Goal: Transaction & Acquisition: Subscribe to service/newsletter

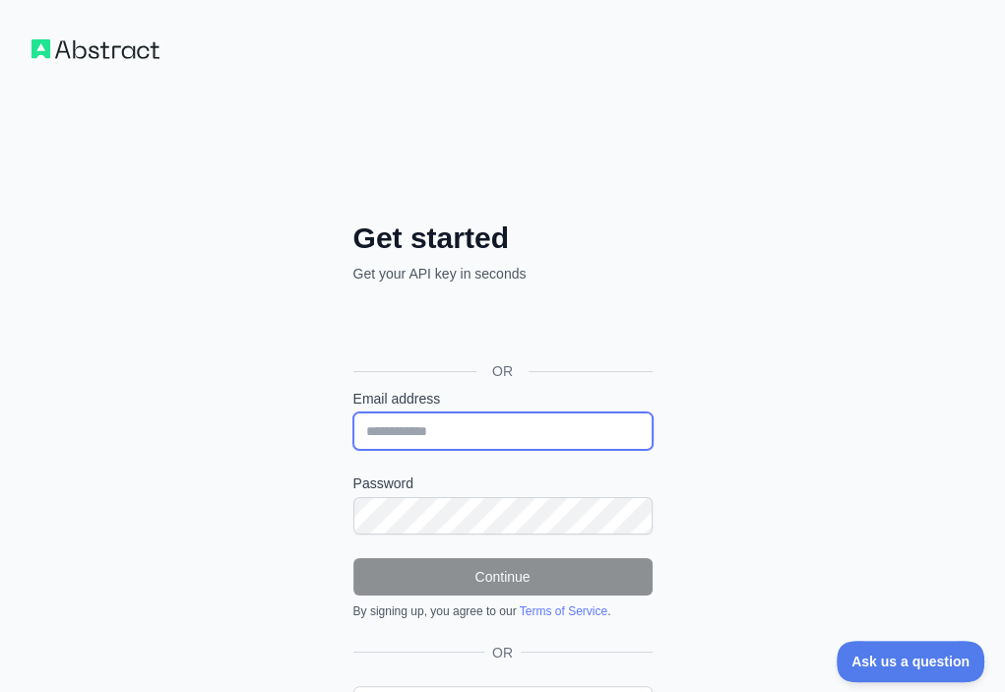
click at [354, 413] on input "Email address" at bounding box center [503, 431] width 299 height 37
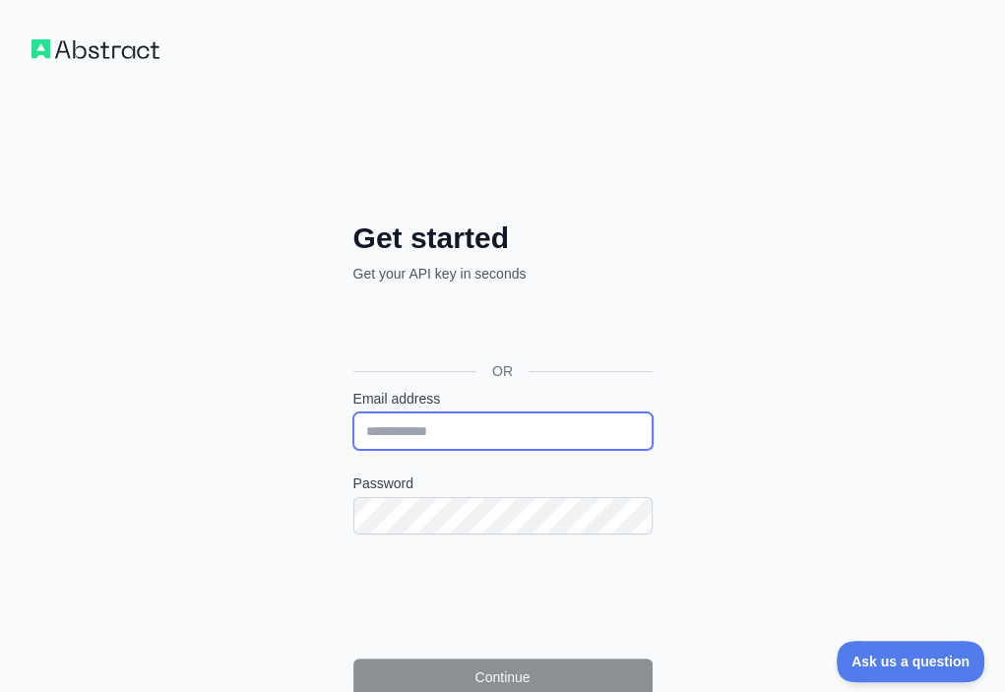
paste input "**********"
type input "**********"
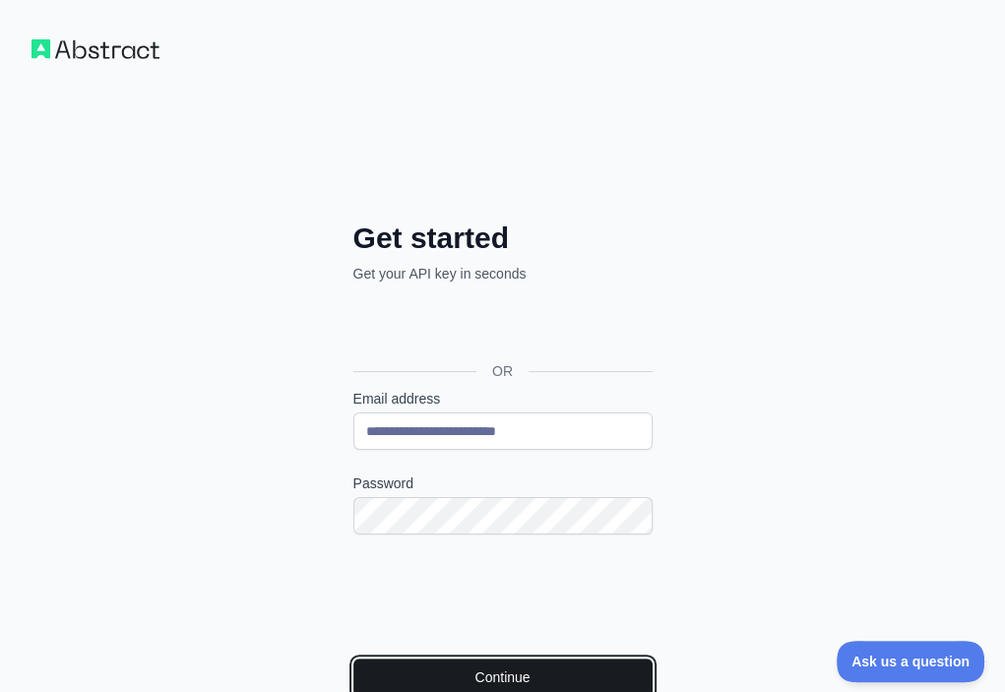
click at [354, 659] on button "Continue" at bounding box center [503, 677] width 299 height 37
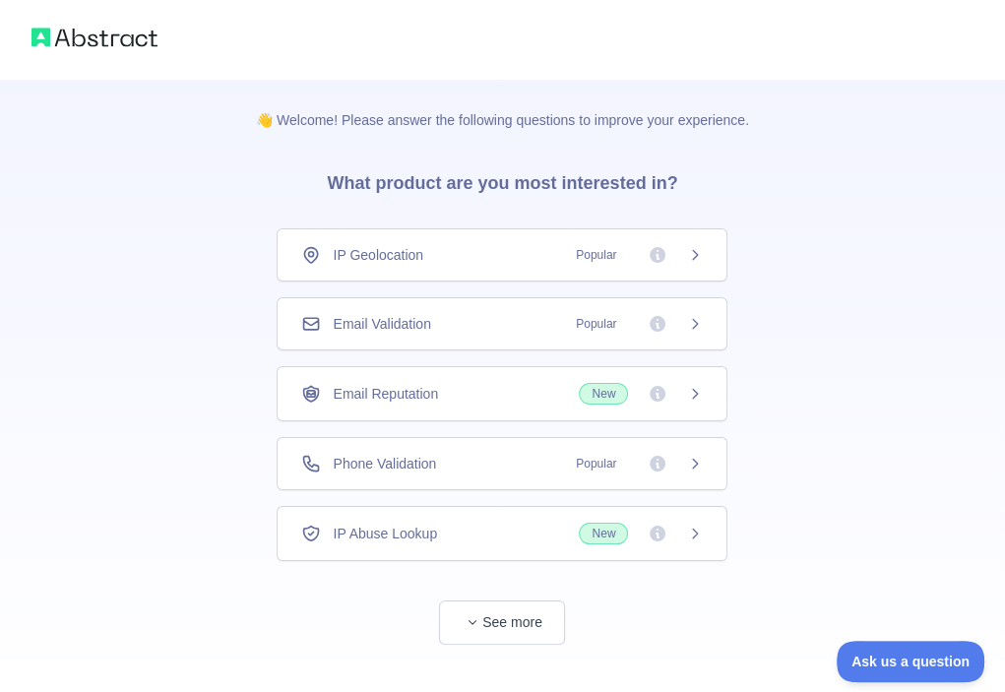
click at [488, 316] on div "Email Validation Popular" at bounding box center [502, 324] width 402 height 20
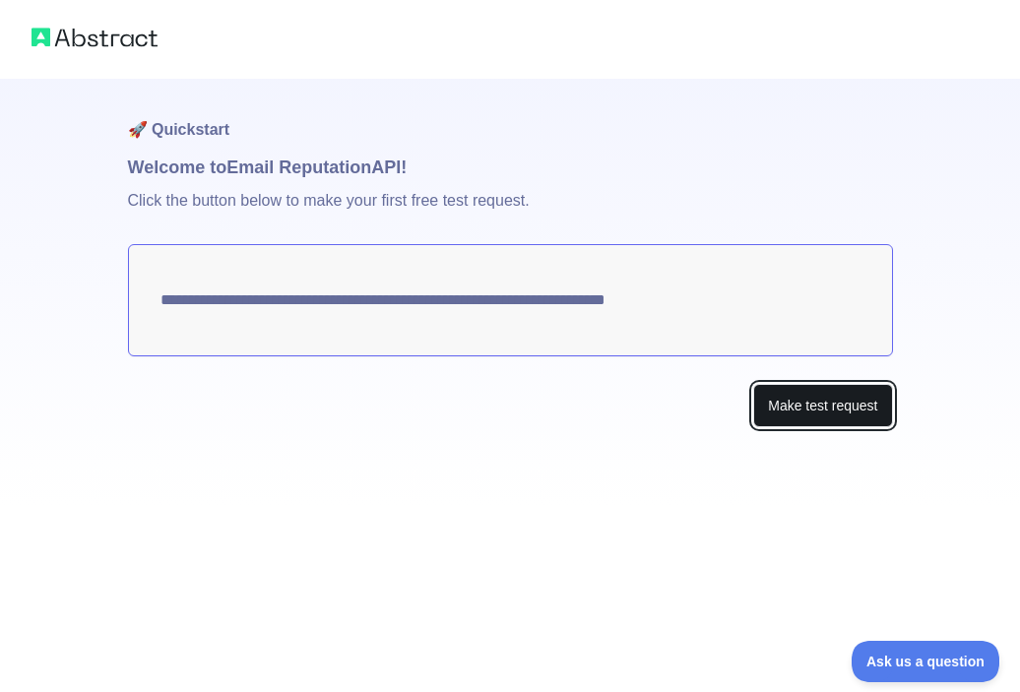
click at [773, 395] on button "Make test request" at bounding box center [822, 406] width 139 height 44
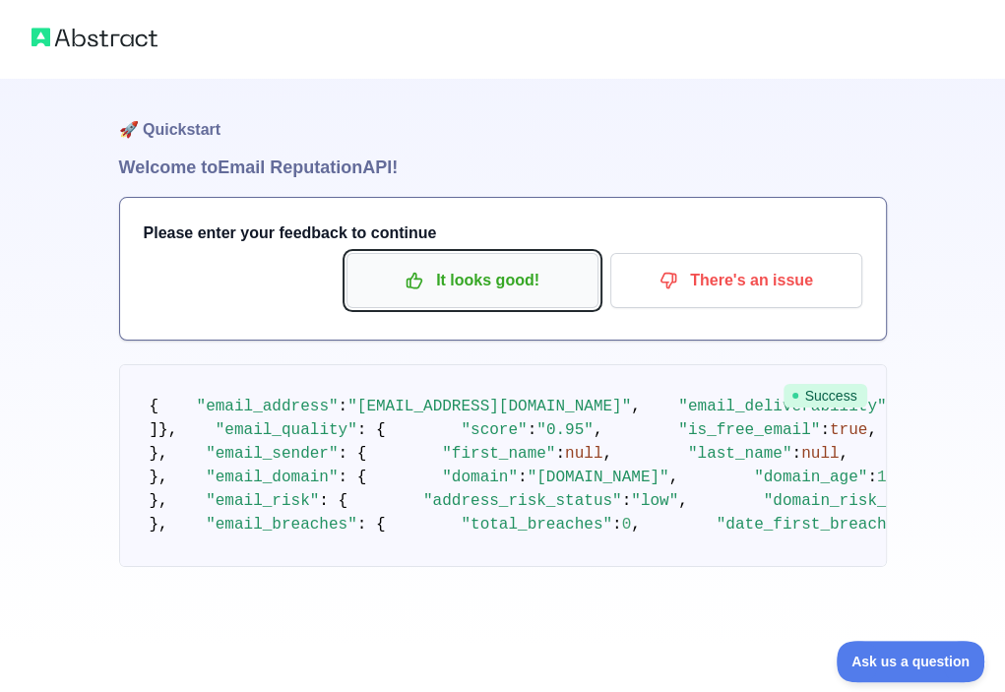
click at [469, 292] on p "It looks good!" at bounding box center [472, 280] width 223 height 33
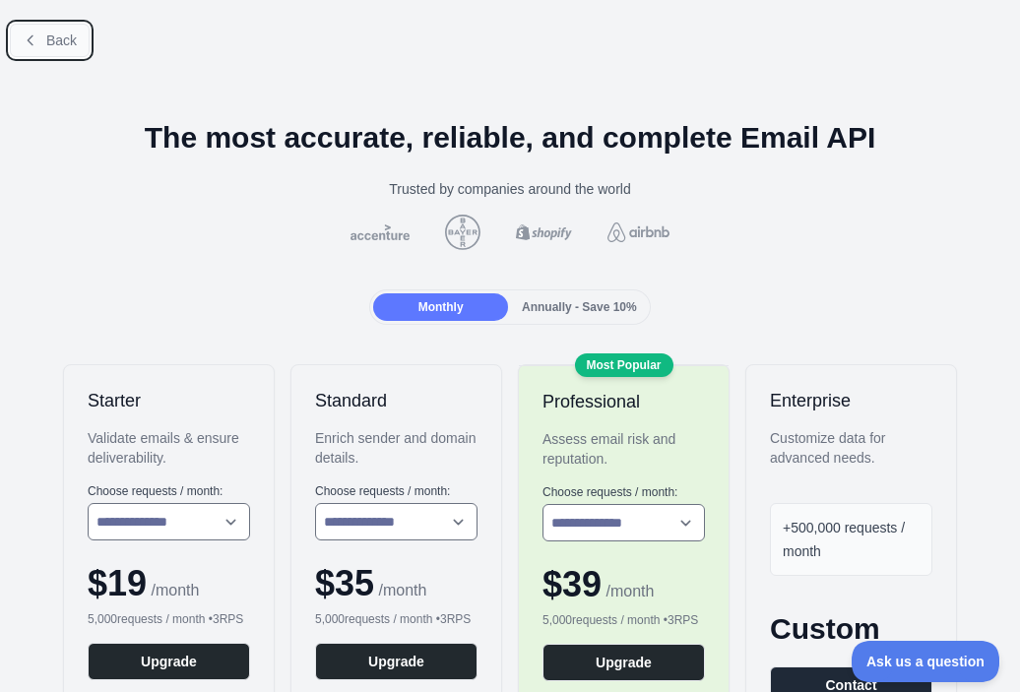
click at [73, 44] on span "Back" at bounding box center [61, 40] width 31 height 16
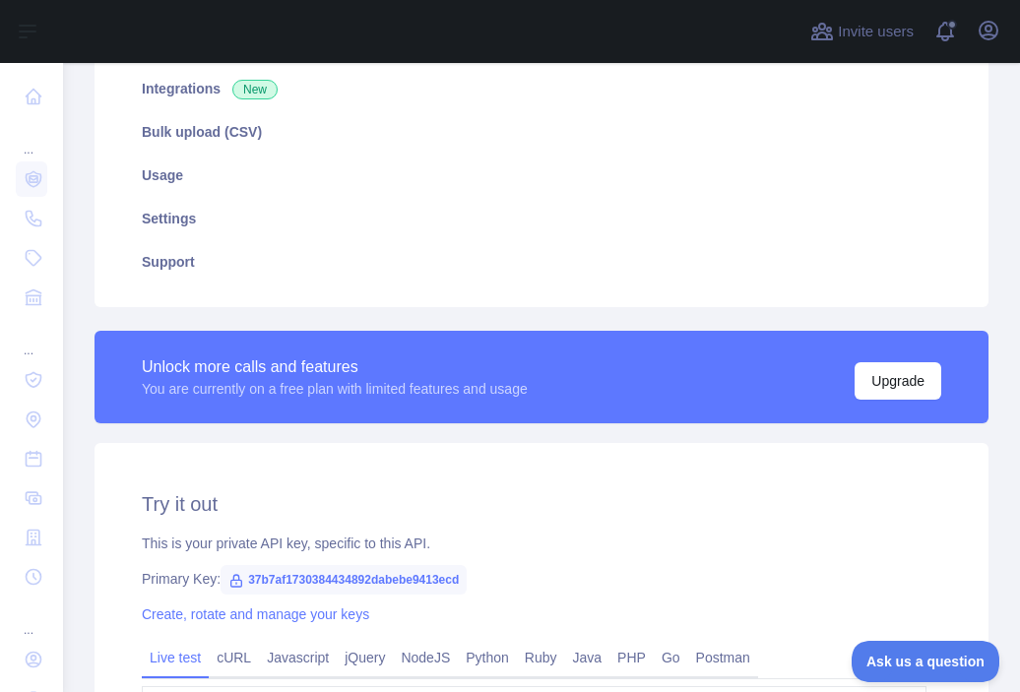
scroll to position [394, 0]
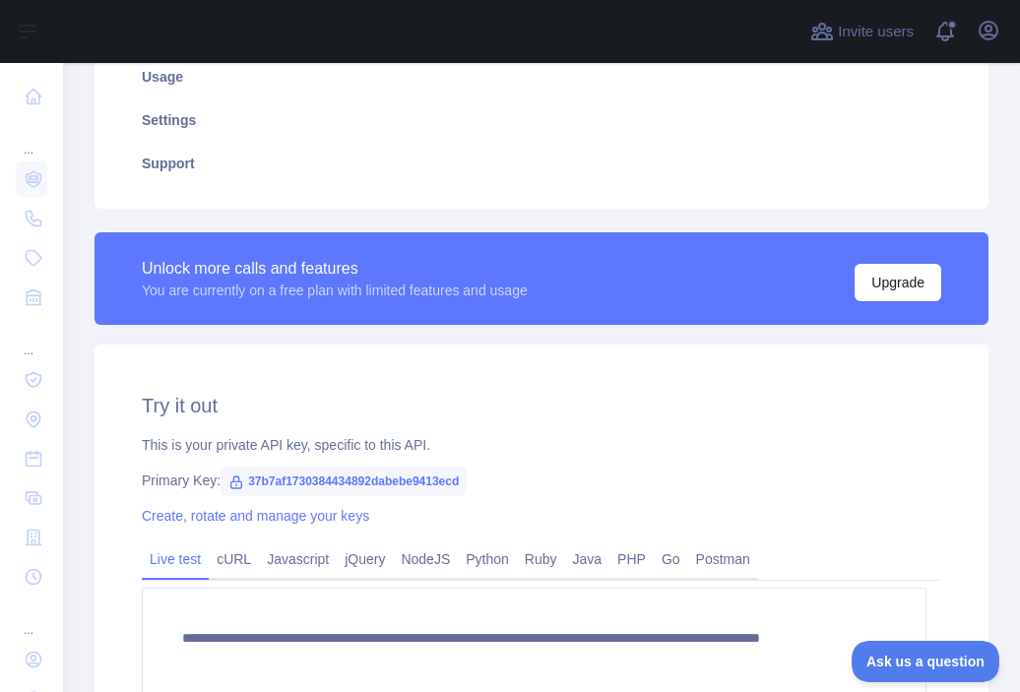
click at [305, 483] on span "37b7af1730384434892dabebe9413ecd" at bounding box center [344, 482] width 246 height 30
copy span "37b7af1730384434892dabebe9413ecd"
